Goal: Task Accomplishment & Management: Complete application form

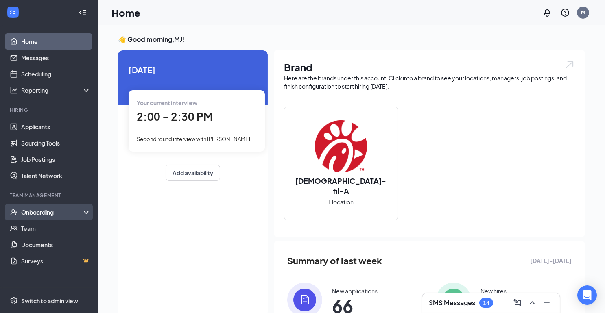
click at [83, 211] on div "Onboarding" at bounding box center [52, 212] width 63 height 8
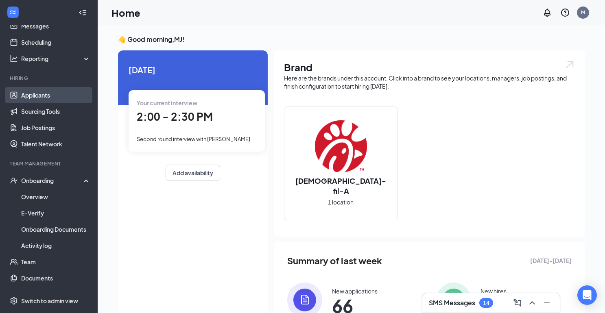
click at [50, 96] on link "Applicants" at bounding box center [56, 95] width 70 height 16
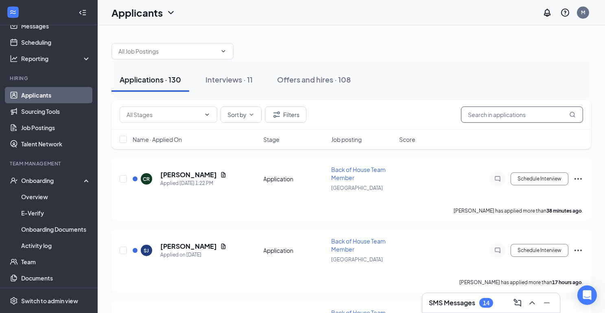
click at [483, 118] on input "text" at bounding box center [522, 115] width 122 height 16
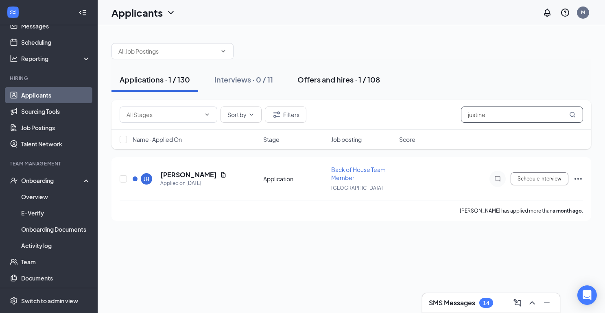
type input "Justine"
click at [335, 80] on div "Offers and hires · 1 / 108" at bounding box center [338, 79] width 83 height 10
click at [323, 79] on div "Offers and hires · 1 / 108" at bounding box center [338, 79] width 83 height 10
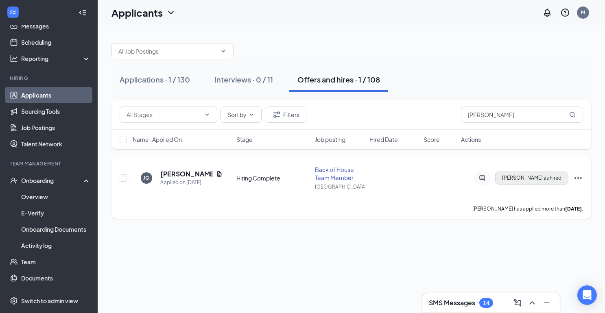
click at [544, 178] on span "[PERSON_NAME] as hired" at bounding box center [531, 178] width 59 height 6
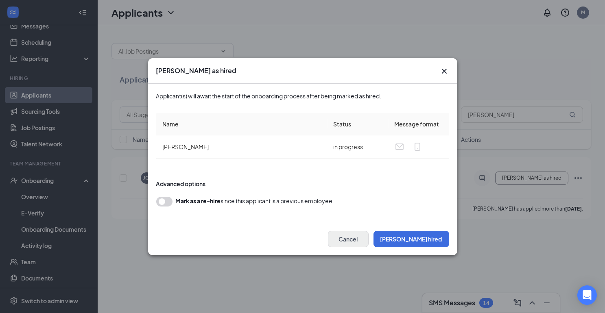
click at [368, 241] on button "Cancel" at bounding box center [348, 239] width 41 height 16
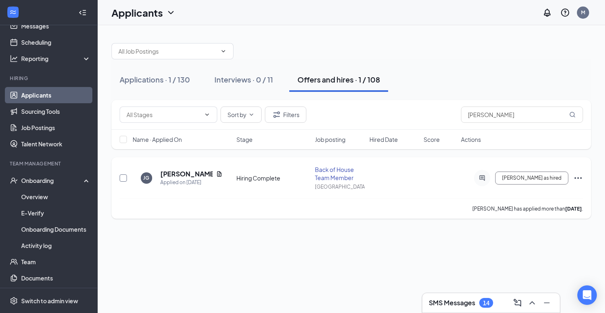
click at [123, 179] on input "checkbox" at bounding box center [123, 177] width 7 height 7
checkbox input "true"
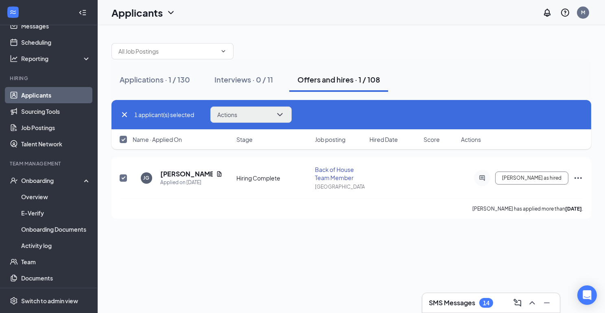
click at [266, 117] on button "Actions" at bounding box center [250, 115] width 81 height 16
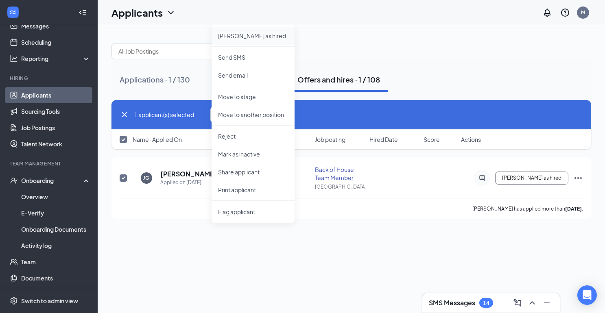
click at [245, 37] on p "[PERSON_NAME] as hired" at bounding box center [253, 36] width 70 height 8
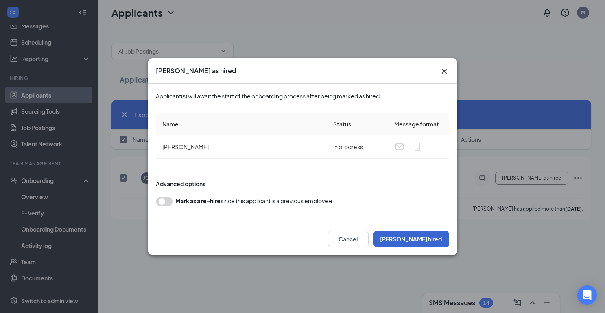
click at [411, 237] on button "[PERSON_NAME] hired" at bounding box center [411, 239] width 76 height 16
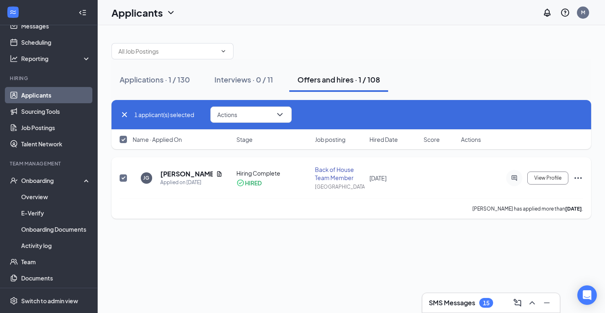
click at [579, 176] on icon "Ellipses" at bounding box center [578, 178] width 10 height 10
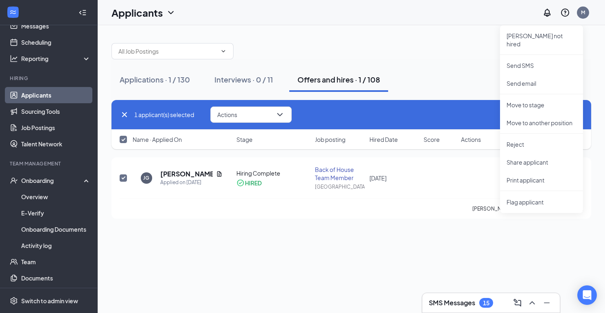
click at [575, 243] on div "Applications · 1 / 130 Interviews · 0 / 11 Offers and hires · 1 / 108 1 applica…" at bounding box center [351, 169] width 507 height 288
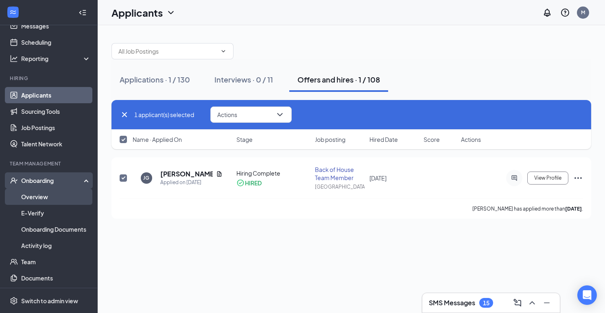
click at [63, 199] on link "Overview" at bounding box center [56, 197] width 70 height 16
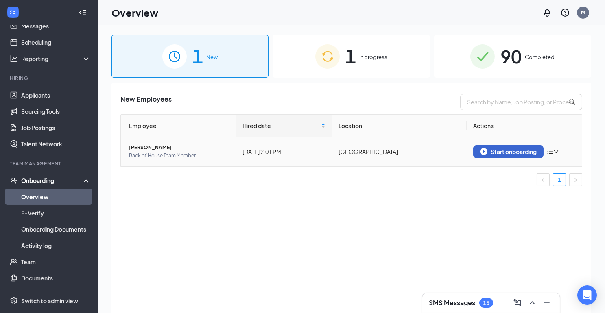
click at [502, 150] on div "Start onboarding" at bounding box center [508, 151] width 57 height 7
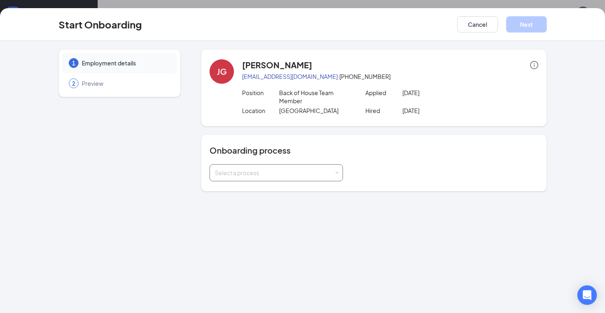
click at [335, 175] on div "Select a process" at bounding box center [276, 173] width 123 height 16
click at [323, 187] on li "[GEOGRAPHIC_DATA] Employees" at bounding box center [275, 189] width 133 height 15
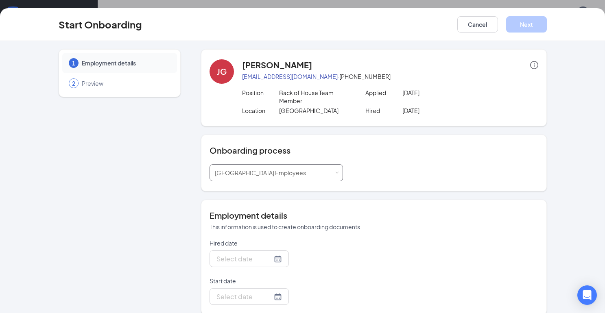
type input "[DATE]"
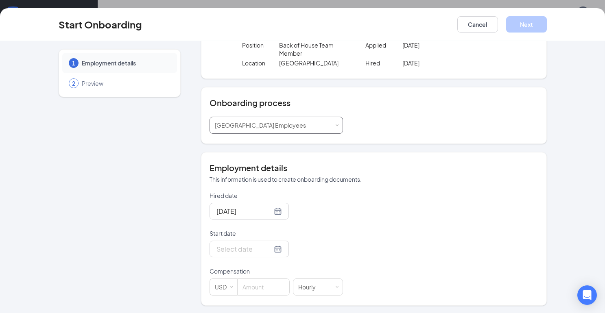
scroll to position [13, 0]
click at [278, 246] on div at bounding box center [248, 249] width 65 height 10
click at [265, 286] on input at bounding box center [263, 287] width 52 height 16
click at [278, 245] on div at bounding box center [248, 249] width 65 height 10
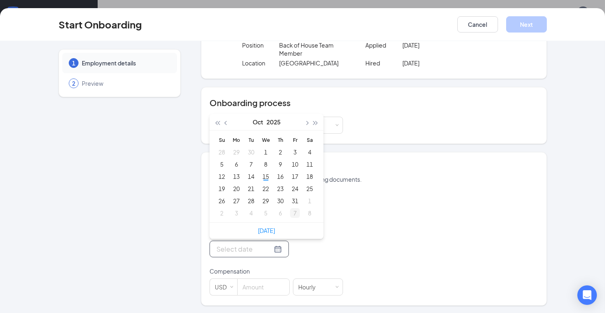
type input "Nov 7, 2025"
type input "Nov 8, 2025"
type input "Nov 7, 2025"
type input "Oct 31, 2025"
type input "Oct 30, 2025"
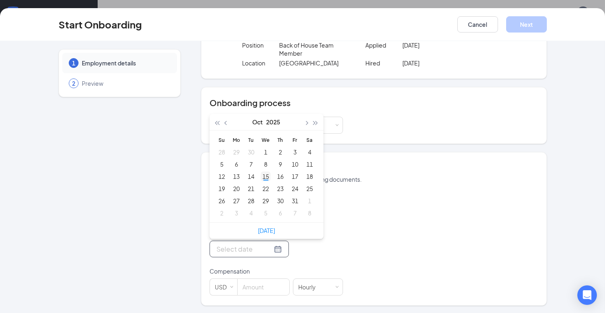
type input "Oct 22, 2025"
type input "[DATE]"
click at [264, 174] on div "15" at bounding box center [266, 177] width 10 height 10
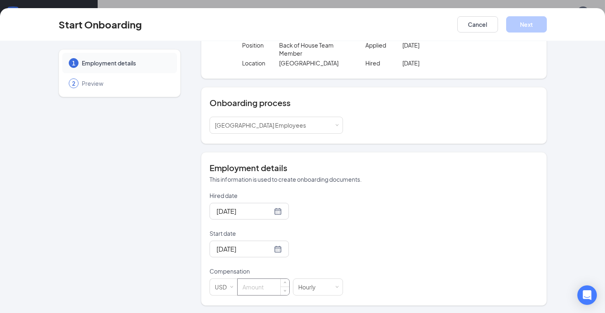
click at [264, 286] on input at bounding box center [263, 287] width 52 height 16
type input "20"
click at [519, 26] on button "Next" at bounding box center [526, 24] width 41 height 16
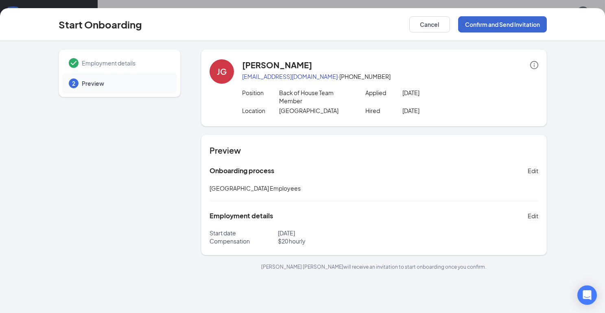
scroll to position [0, 0]
click at [520, 28] on button "Confirm and Send Invitation" at bounding box center [502, 24] width 89 height 16
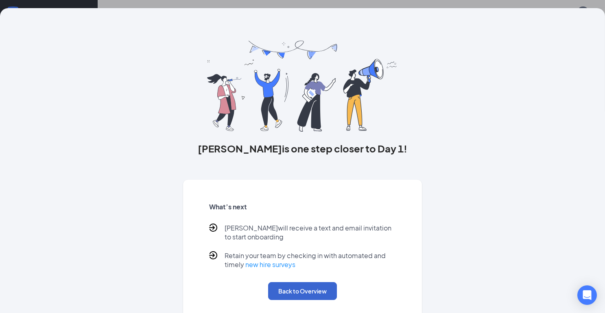
click at [314, 283] on button "Back to Overview" at bounding box center [302, 291] width 69 height 18
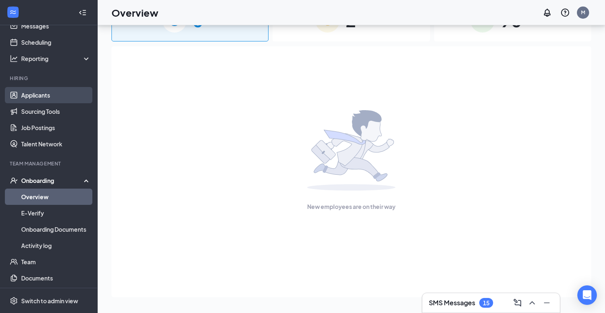
click at [60, 91] on link "Applicants" at bounding box center [56, 95] width 70 height 16
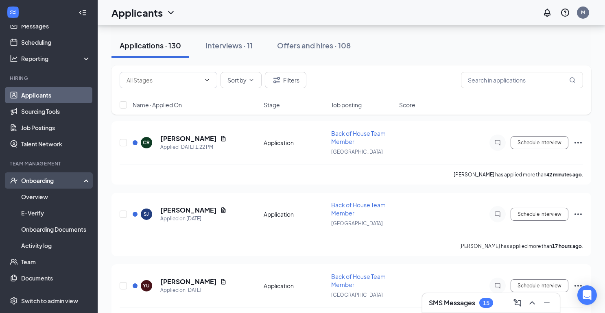
click at [67, 182] on div "Onboarding" at bounding box center [52, 180] width 63 height 8
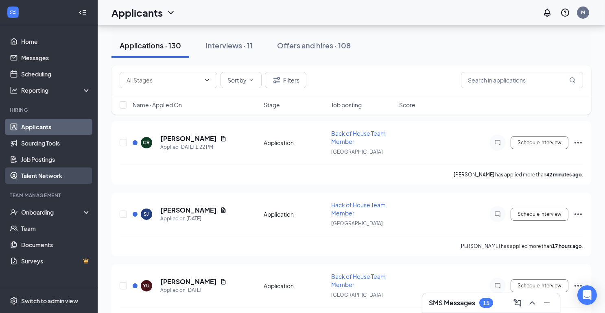
click at [67, 182] on link "Talent Network" at bounding box center [56, 175] width 70 height 16
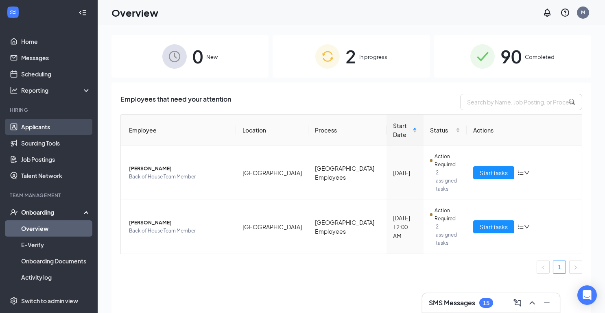
click at [44, 126] on link "Applicants" at bounding box center [56, 127] width 70 height 16
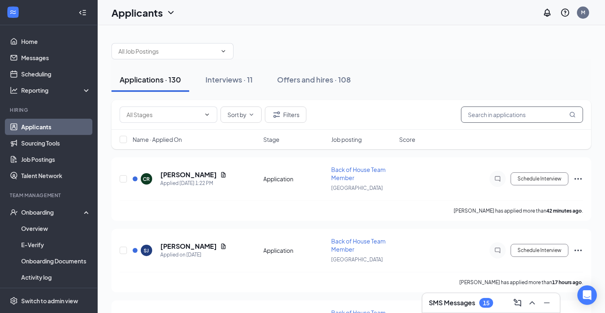
click at [471, 118] on input "text" at bounding box center [522, 115] width 122 height 16
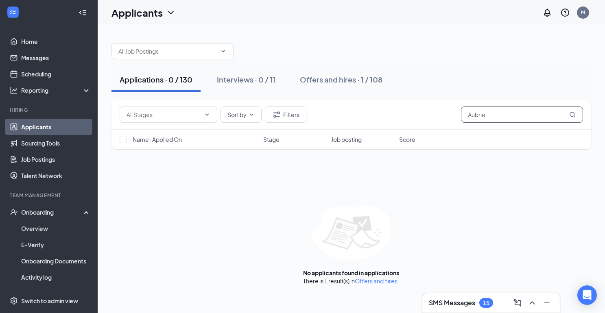
type input "Aubrie"
drag, startPoint x: 471, startPoint y: 118, endPoint x: 346, endPoint y: 82, distance: 129.9
click at [346, 82] on div "Offers and hires · 1 / 108" at bounding box center [341, 79] width 83 height 10
click at [335, 83] on div "Offers and hires · 1 / 108" at bounding box center [341, 79] width 83 height 10
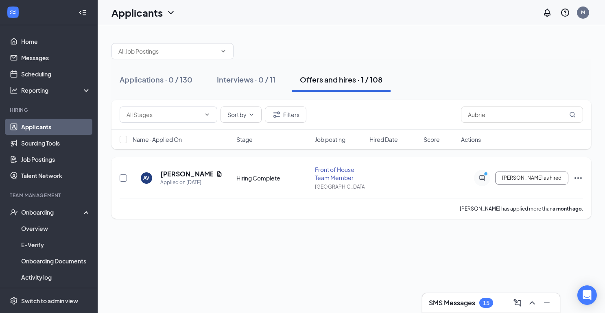
click at [124, 178] on input "checkbox" at bounding box center [123, 177] width 7 height 7
checkbox input "true"
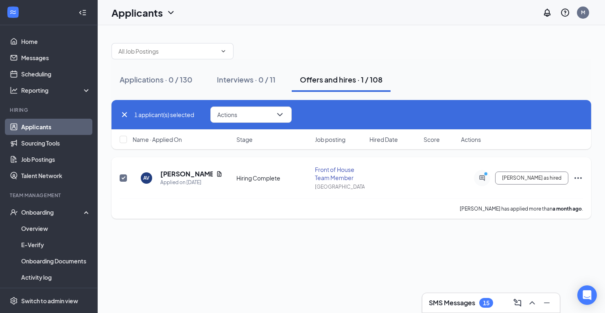
checkbox input "true"
click at [539, 178] on span "[PERSON_NAME] as hired" at bounding box center [531, 178] width 59 height 6
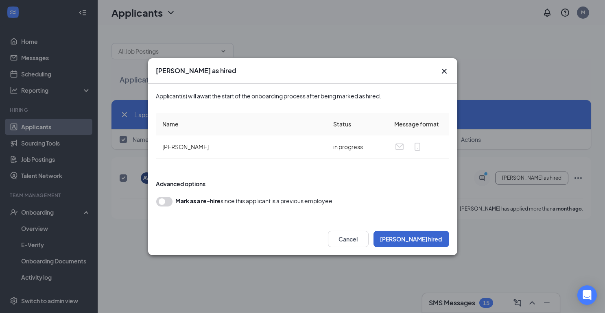
click at [424, 237] on button "[PERSON_NAME] hired" at bounding box center [411, 239] width 76 height 16
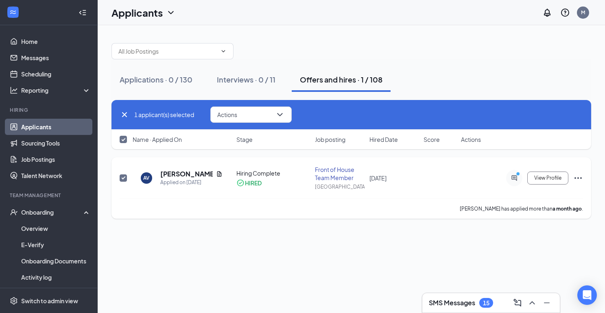
click at [330, 174] on div "Front of House Team Member" at bounding box center [339, 173] width 49 height 16
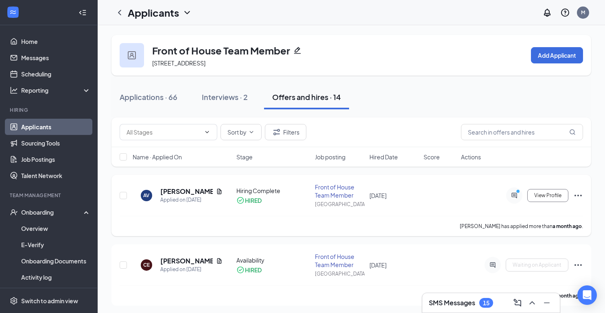
click at [575, 193] on icon "Ellipses" at bounding box center [578, 196] width 10 height 10
click at [574, 178] on div "AV [PERSON_NAME] Applied on [DATE] Hiring Complete HIRED Front of House Team Me…" at bounding box center [350, 205] width 479 height 61
click at [549, 194] on span "View Profile" at bounding box center [547, 196] width 27 height 6
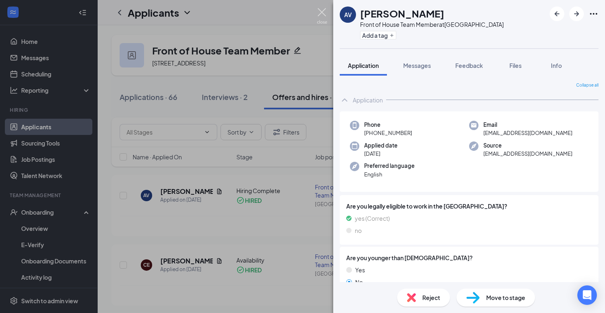
click at [320, 13] on img at bounding box center [322, 16] width 10 height 16
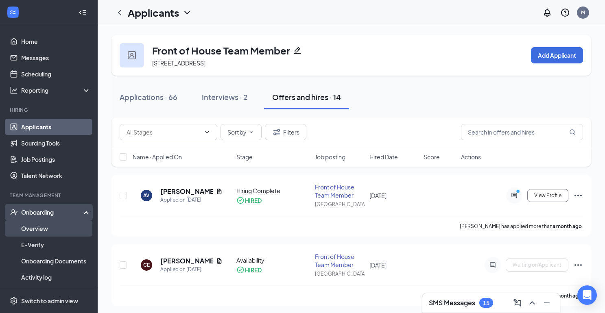
click at [64, 225] on link "Overview" at bounding box center [56, 228] width 70 height 16
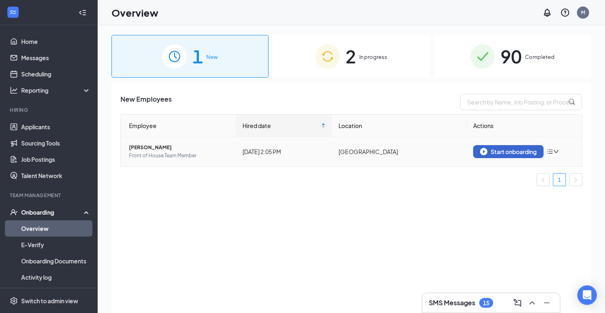
click at [510, 150] on div "Start onboarding" at bounding box center [508, 151] width 57 height 7
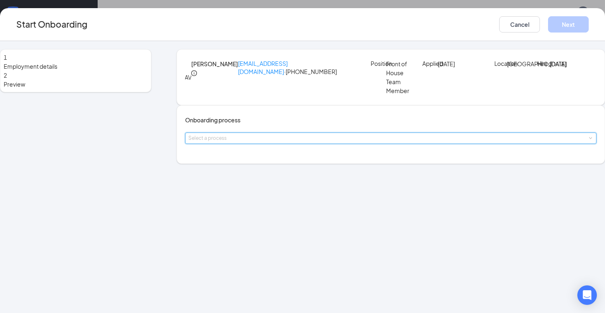
click at [335, 144] on div "Select a process" at bounding box center [390, 138] width 405 height 11
click at [326, 189] on li "[GEOGRAPHIC_DATA] Employees" at bounding box center [275, 189] width 133 height 15
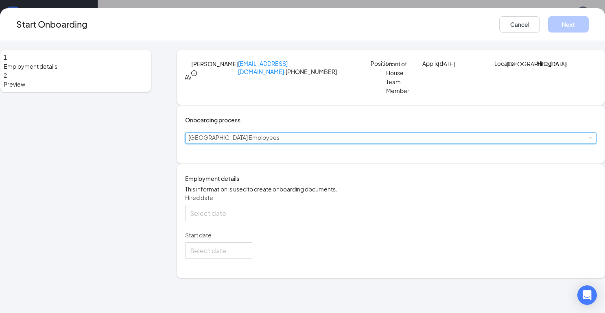
type input "[DATE]"
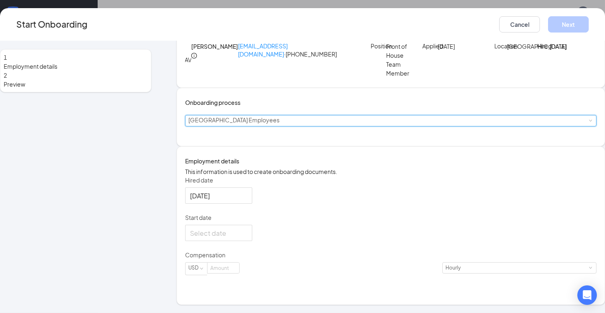
scroll to position [48, 0]
click at [247, 238] on div at bounding box center [218, 233] width 57 height 10
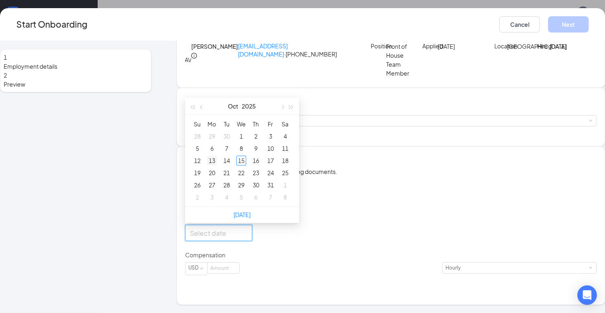
type input "[DATE]"
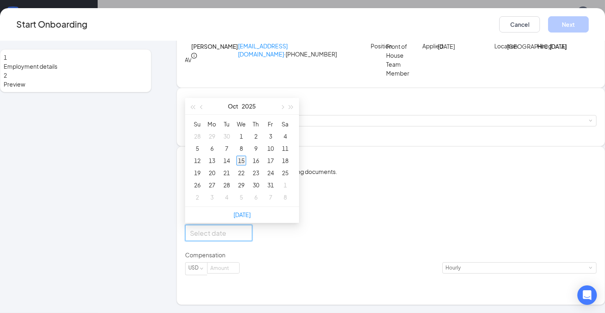
type input "[DATE]"
click at [246, 165] on div "15" at bounding box center [241, 161] width 10 height 10
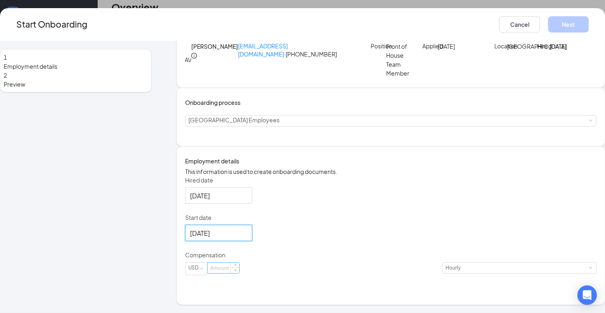
scroll to position [36, 0]
click at [239, 273] on input at bounding box center [223, 268] width 32 height 11
type input "20"
click at [548, 30] on button "Next" at bounding box center [568, 24] width 41 height 16
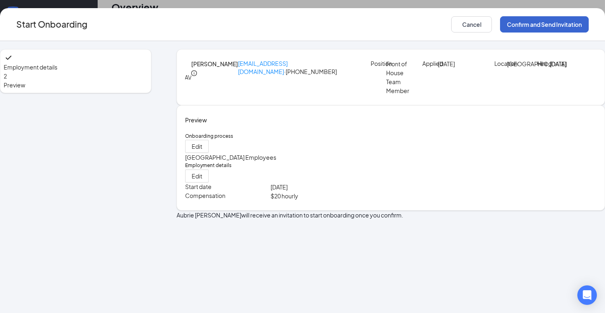
click at [500, 20] on button "Confirm and Send Invitation" at bounding box center [544, 24] width 89 height 16
